Goal: Task Accomplishment & Management: Manage account settings

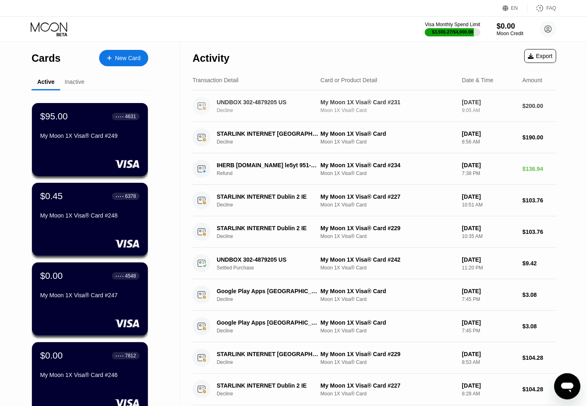
click at [361, 104] on div "My Moon 1X Visa® Card #231" at bounding box center [387, 102] width 135 height 7
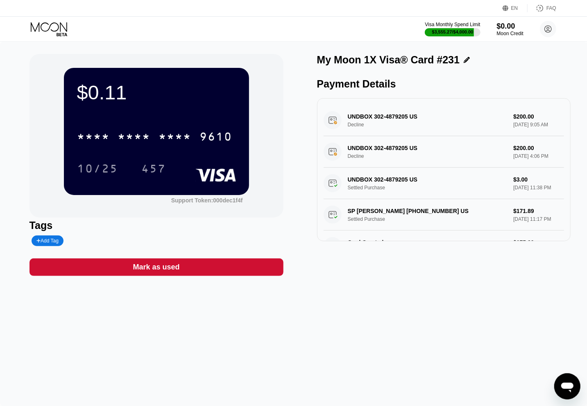
click at [115, 90] on div "$0.11" at bounding box center [156, 92] width 159 height 23
copy div "$0.11"
click at [484, 276] on div "My Moon 1X Visa® Card #231 Payment Details UNDBOX 302-4879205 US Decline $200.0…" at bounding box center [444, 165] width 254 height 222
